Goal: Task Accomplishment & Management: Use online tool/utility

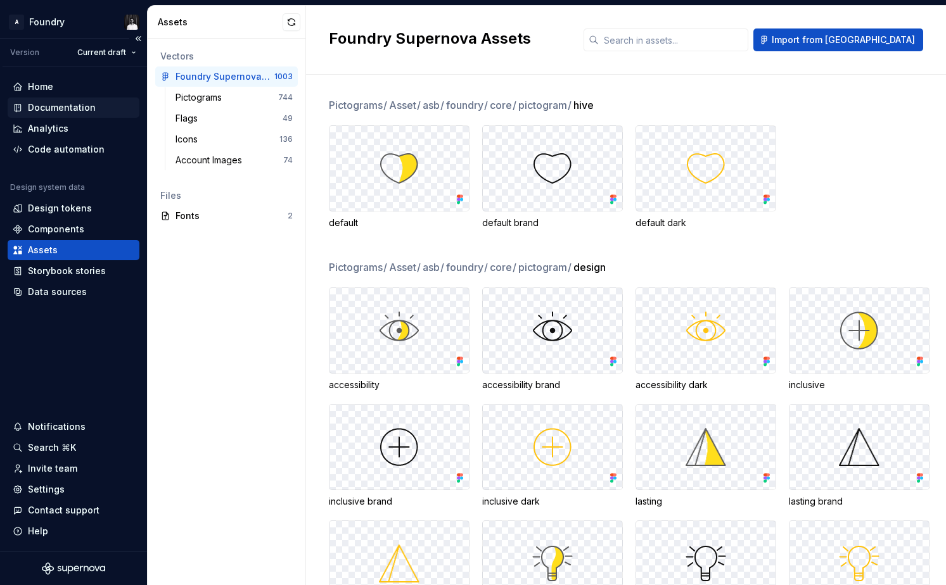
click at [65, 104] on div "Documentation" at bounding box center [62, 107] width 68 height 13
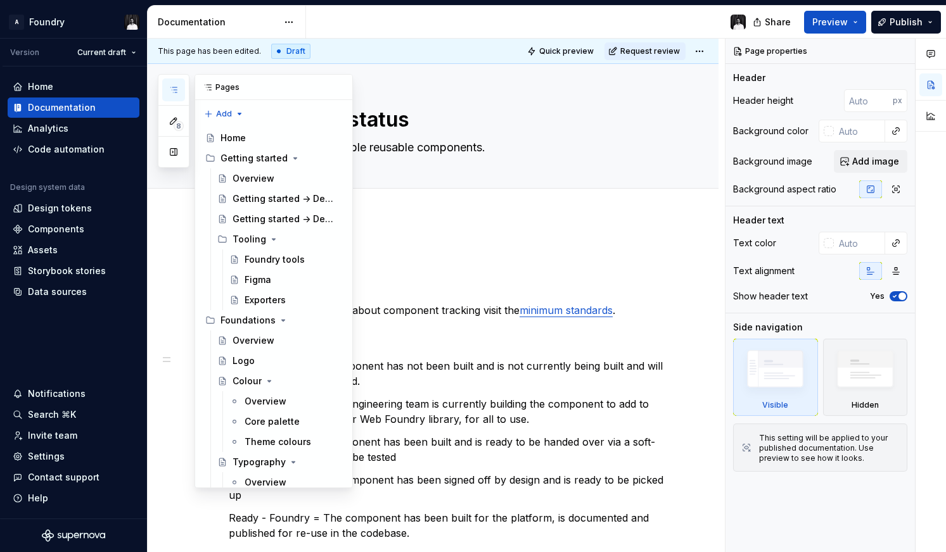
click at [172, 96] on button "button" at bounding box center [173, 90] width 23 height 23
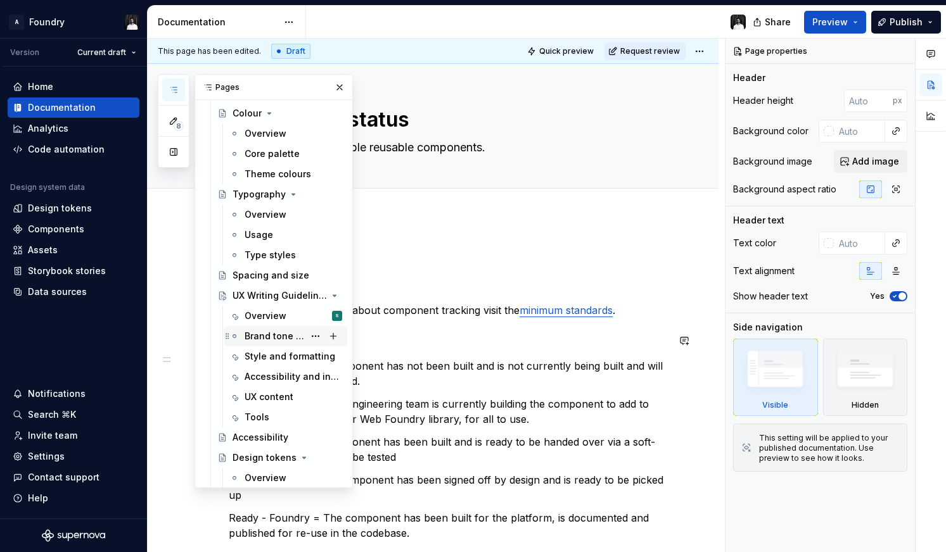
scroll to position [266, 0]
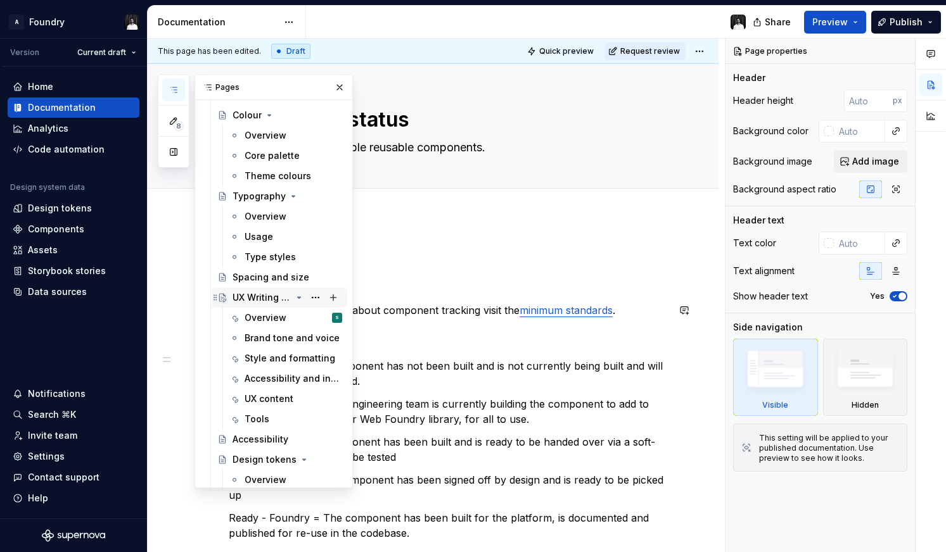
click at [257, 297] on div "UX Writing Guidelines" at bounding box center [261, 297] width 59 height 13
click at [260, 315] on div "Overview" at bounding box center [266, 318] width 42 height 13
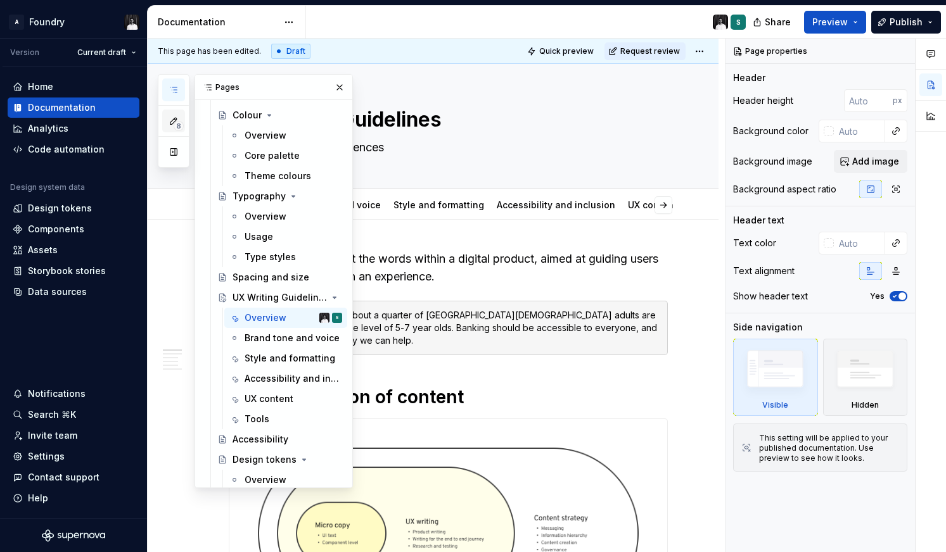
click at [174, 122] on icon "button" at bounding box center [173, 121] width 10 height 10
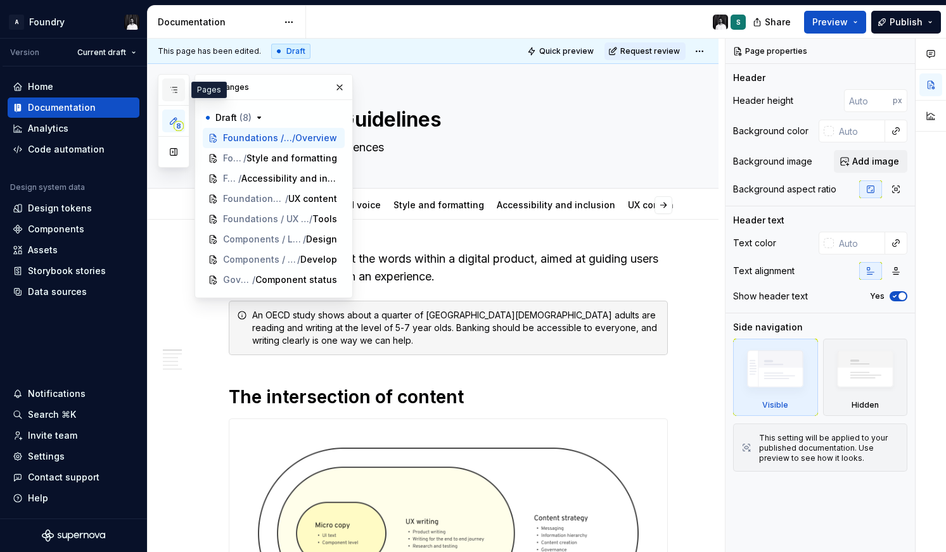
click at [180, 89] on button "button" at bounding box center [173, 90] width 23 height 23
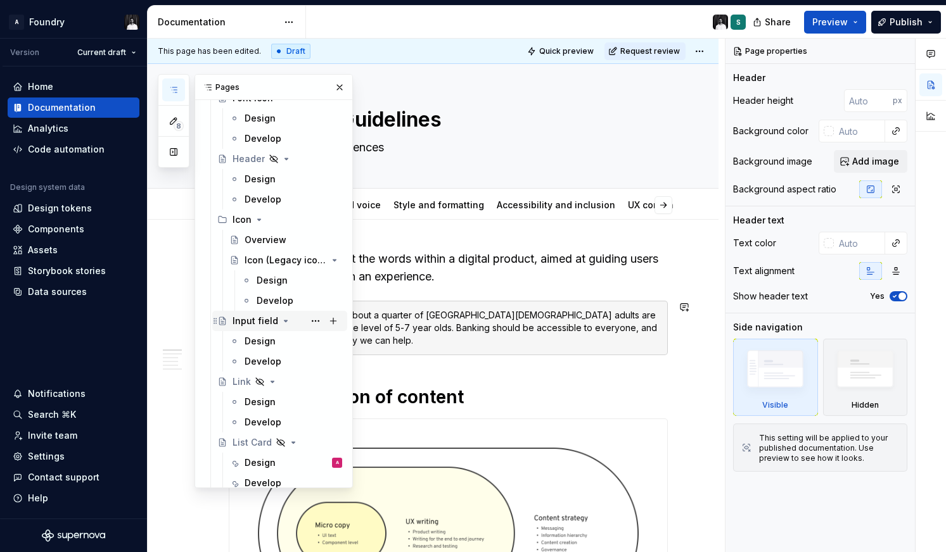
scroll to position [1865, 0]
click at [900, 20] on span "Publish" at bounding box center [905, 22] width 33 height 13
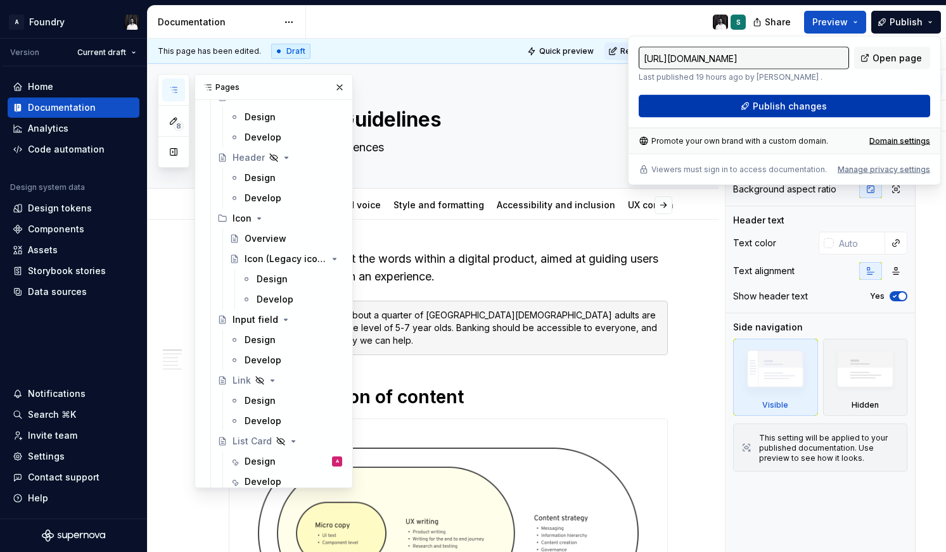
click at [811, 103] on span "Publish changes" at bounding box center [790, 106] width 74 height 13
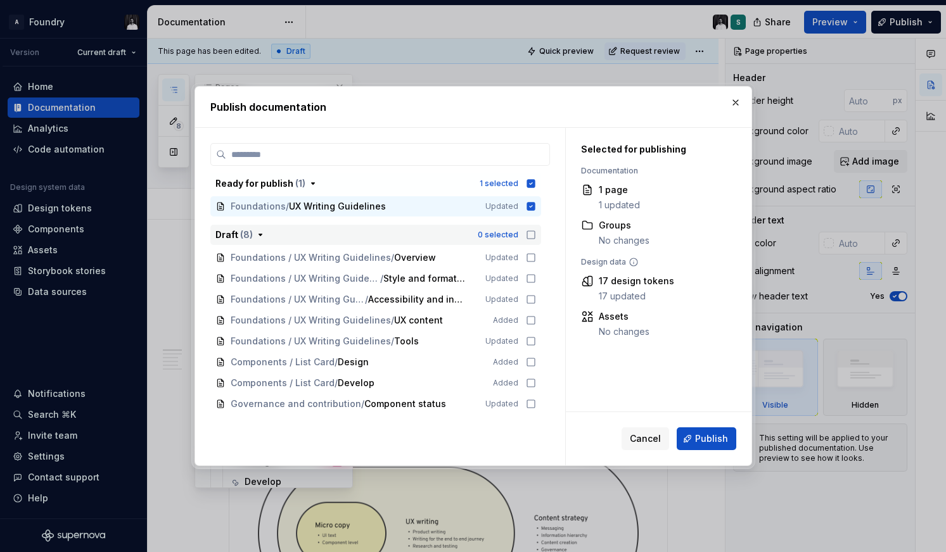
click at [536, 238] on icon "button" at bounding box center [531, 235] width 10 height 10
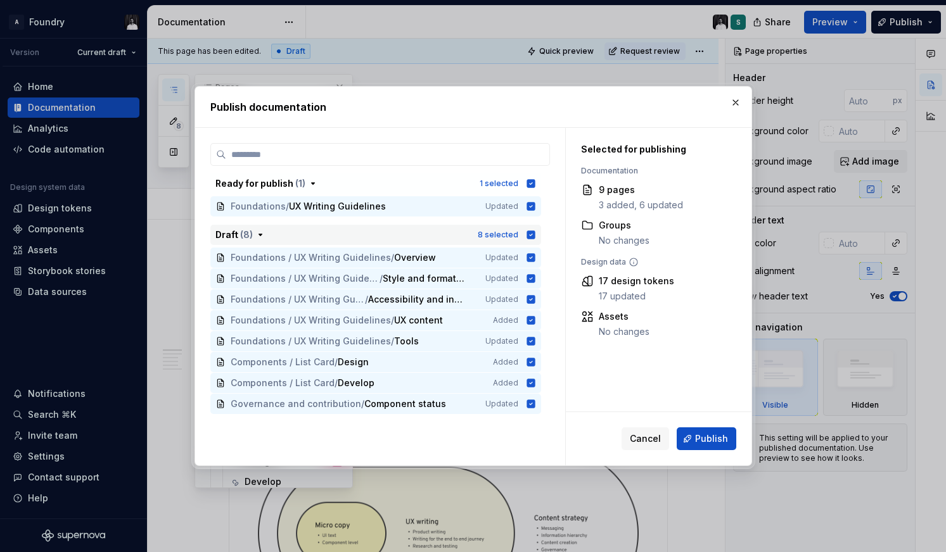
click at [534, 235] on icon "button" at bounding box center [530, 235] width 8 height 8
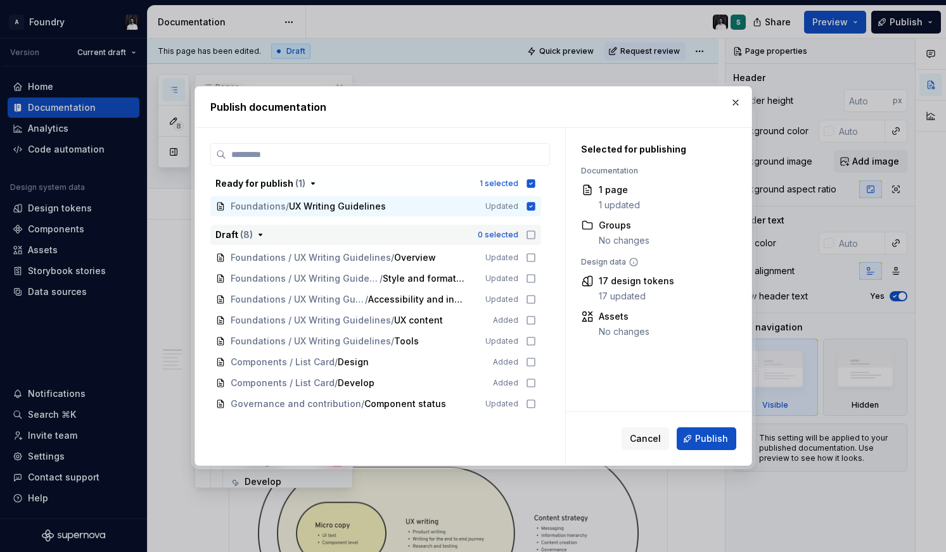
click at [535, 234] on icon "button" at bounding box center [531, 235] width 10 height 10
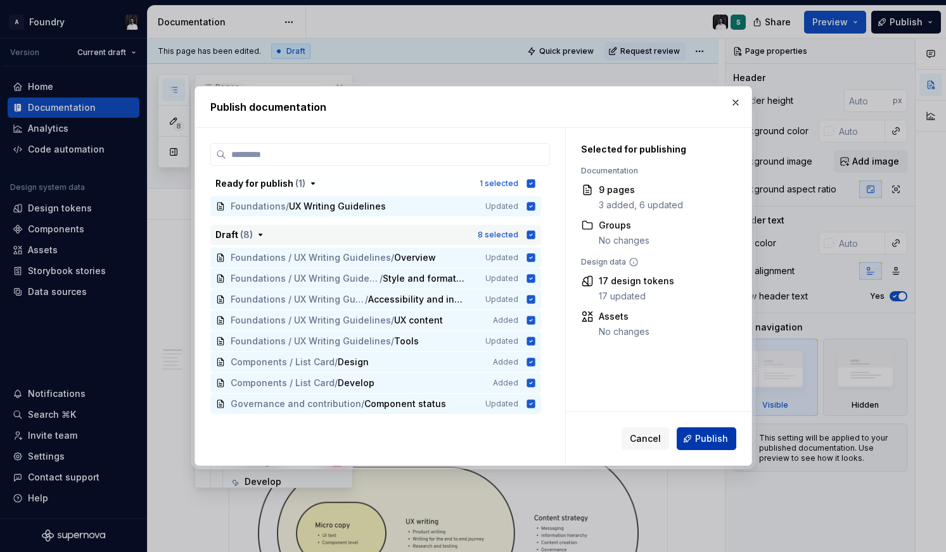
click at [709, 438] on span "Publish" at bounding box center [711, 439] width 33 height 13
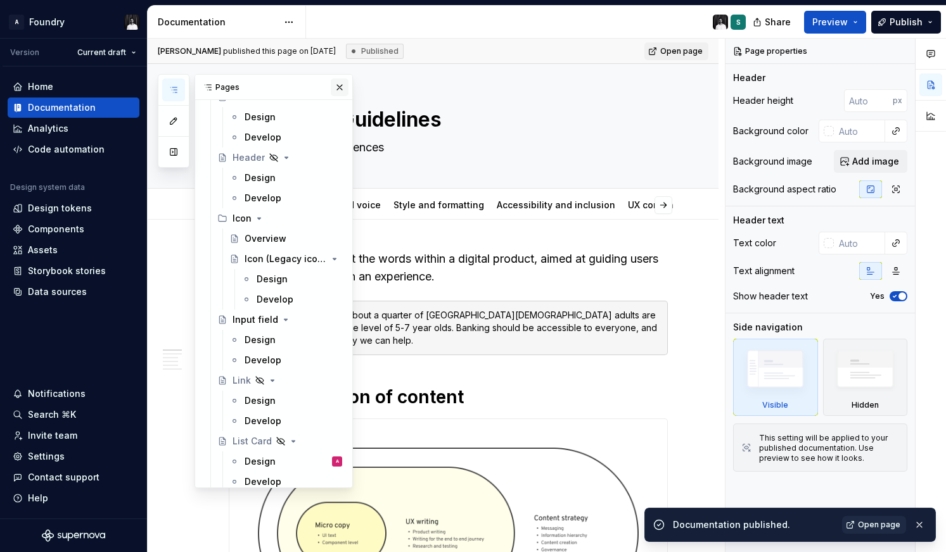
click at [339, 90] on button "button" at bounding box center [340, 88] width 18 height 18
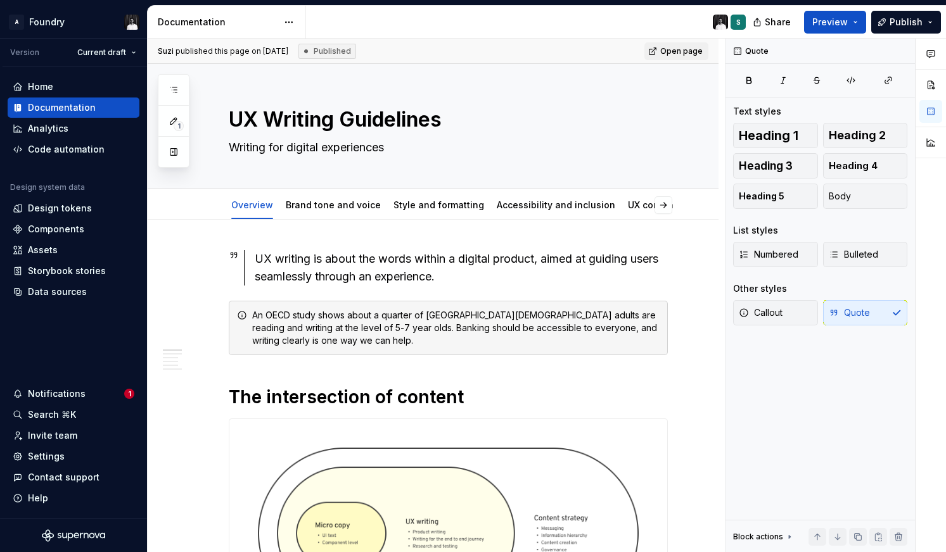
type textarea "*"
